Goal: Transaction & Acquisition: Purchase product/service

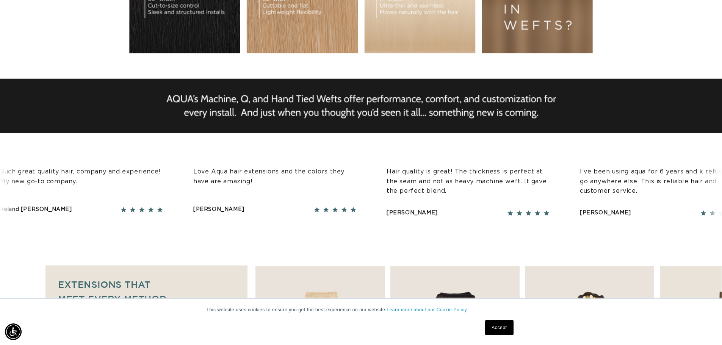
click at [502, 324] on link "Accept" at bounding box center [499, 327] width 28 height 15
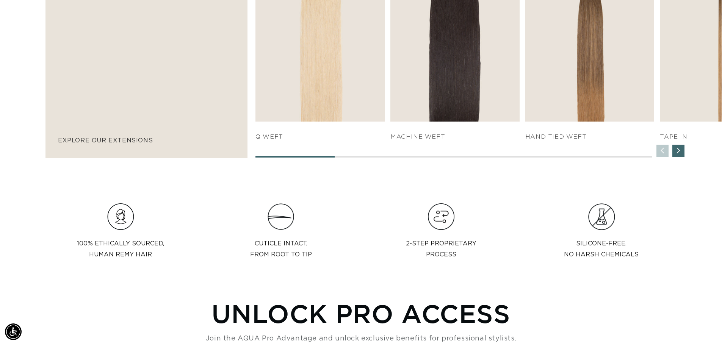
scroll to position [0, 1337]
click at [683, 149] on div "Next slide" at bounding box center [679, 151] width 12 height 12
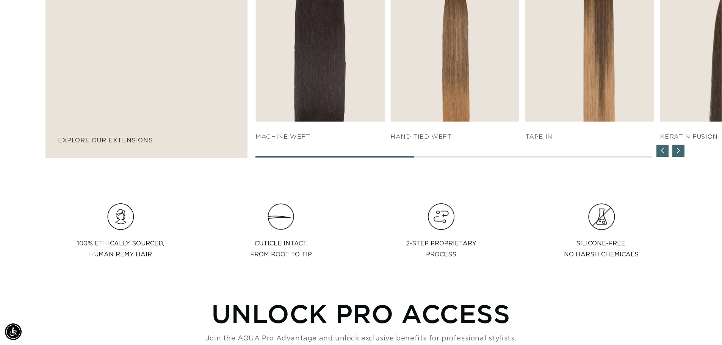
click at [683, 149] on div "Next slide" at bounding box center [679, 151] width 12 height 12
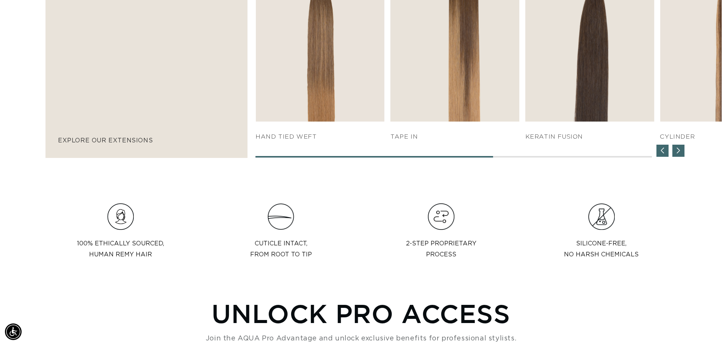
scroll to position [0, 0]
click at [204, 135] on div "Extensions that  meet every method. Colors that match every look. explore our e…" at bounding box center [147, 42] width 202 height 234
click at [206, 146] on p "explore our extensions" at bounding box center [146, 140] width 177 height 11
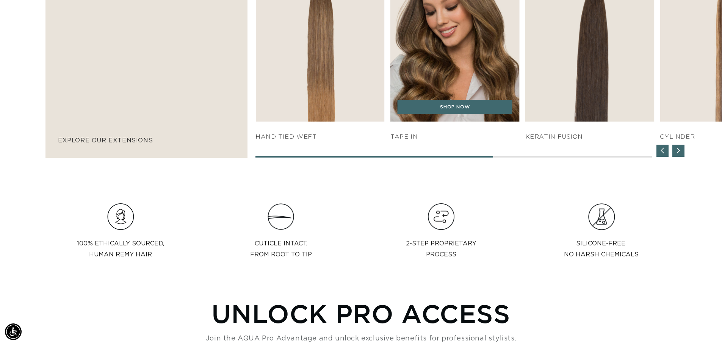
scroll to position [0, 669]
